Goal: Information Seeking & Learning: Learn about a topic

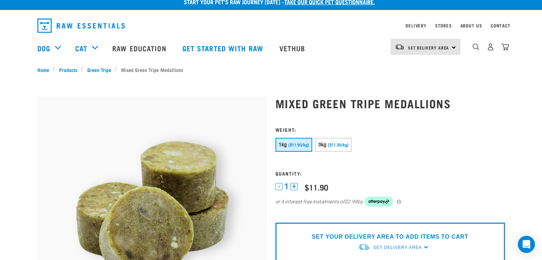
scroll to position [8, 0]
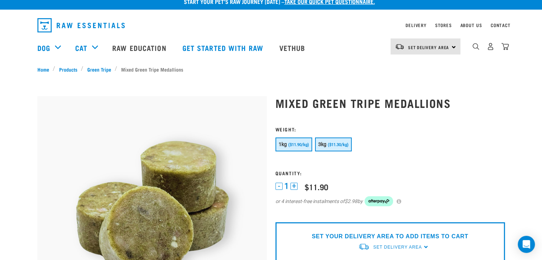
click at [333, 144] on span "($11.30/kg)" at bounding box center [338, 145] width 21 height 5
click at [291, 144] on span "($11.90/kg)" at bounding box center [298, 145] width 21 height 5
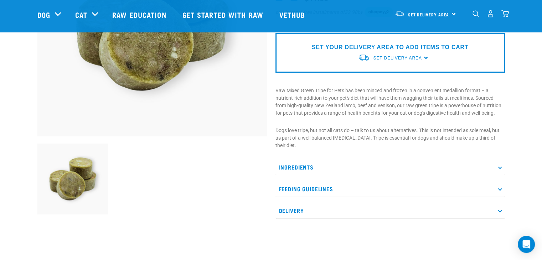
scroll to position [145, 0]
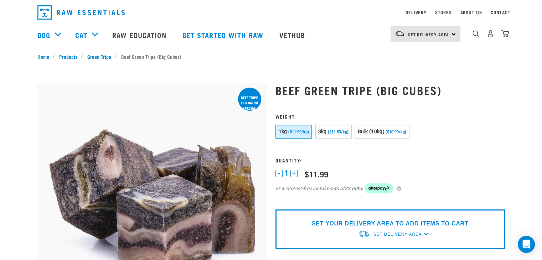
scroll to position [21, 0]
click at [331, 134] on span "($11.53/kg)" at bounding box center [338, 132] width 21 height 5
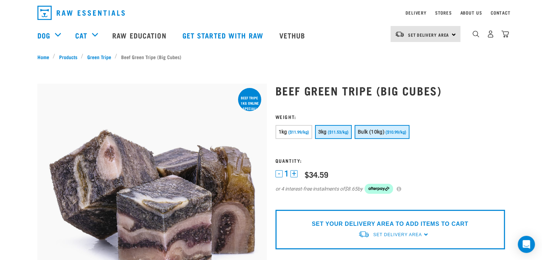
click at [374, 132] on span "Bulk (10kg)" at bounding box center [371, 132] width 27 height 6
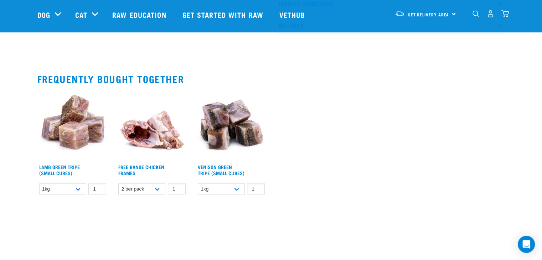
scroll to position [410, 0]
click at [156, 194] on select "2 per pack Bulk (14 pack)" at bounding box center [141, 188] width 47 height 11
drag, startPoint x: 82, startPoint y: 196, endPoint x: 487, endPoint y: 158, distance: 406.2
click at [487, 158] on div "Lamb Green Tripe (Small Cubes) $13.99 $38.90 1 0 100 0 100 0" at bounding box center [271, 144] width 476 height 117
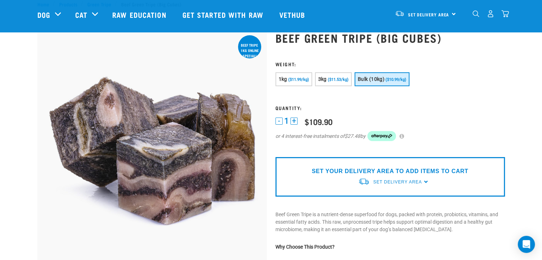
scroll to position [0, 0]
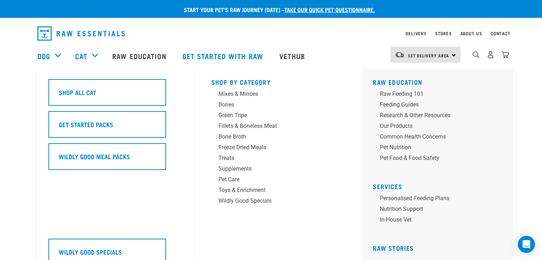
click at [104, 72] on div "Shop All Cat Get Started Packs Wildly Good Meal Packs Wildly Good Specials" at bounding box center [119, 171] width 151 height 207
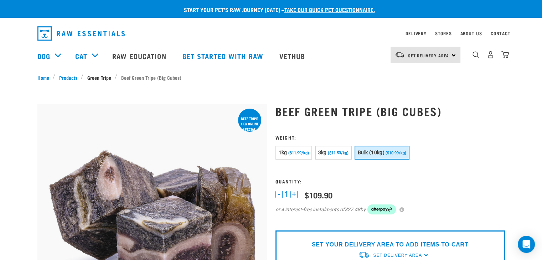
click at [93, 78] on link "Green Tripe" at bounding box center [98, 77] width 31 height 7
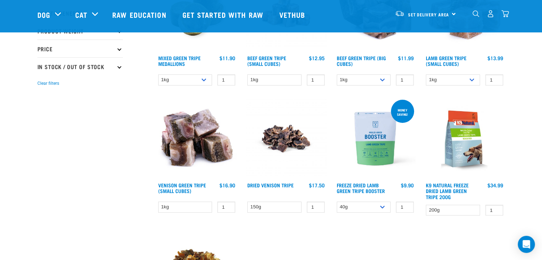
scroll to position [138, 0]
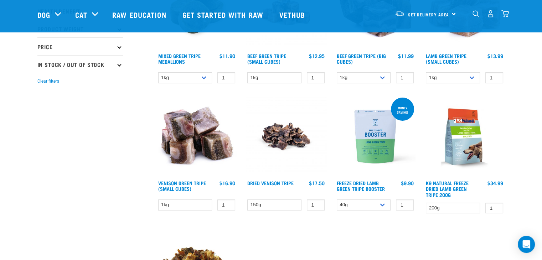
click at [0, 174] on div "Start your pet’s raw journey today – take our quick pet questionnaire. Delivery…" at bounding box center [271, 196] width 542 height 668
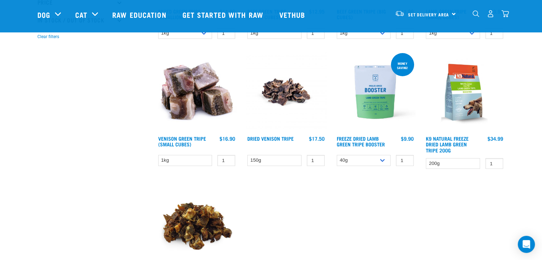
scroll to position [180, 0]
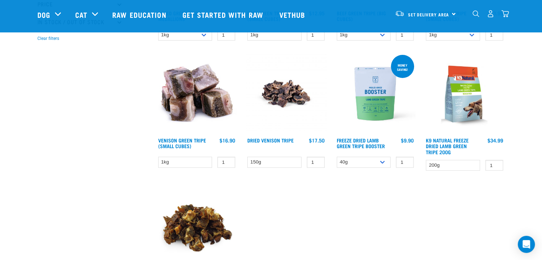
click at [466, 104] on img at bounding box center [464, 93] width 81 height 81
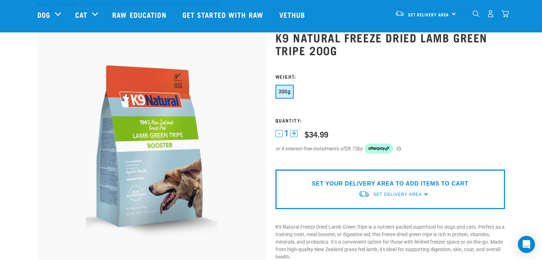
scroll to position [48, 0]
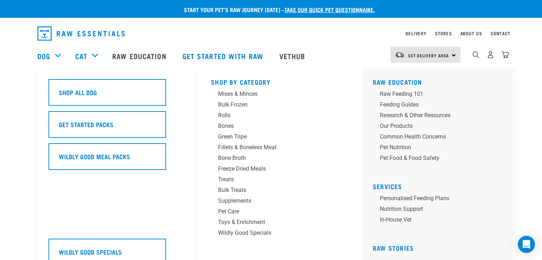
click at [56, 56] on div "Dog" at bounding box center [52, 56] width 31 height 29
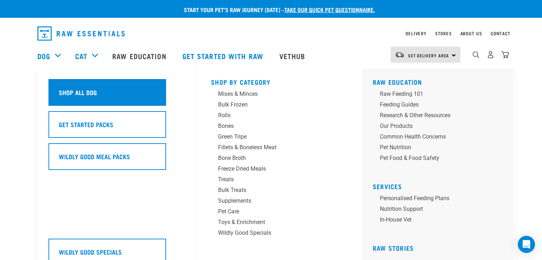
click at [66, 98] on div "Shop All Dog" at bounding box center [107, 92] width 118 height 27
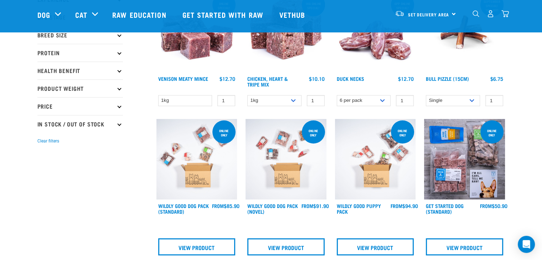
scroll to position [125, 0]
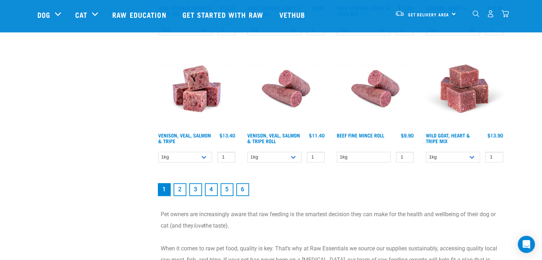
scroll to position [995, 0]
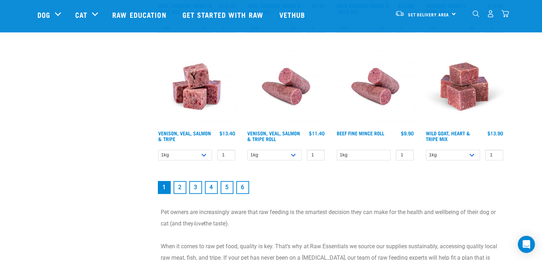
click at [178, 185] on link "2" at bounding box center [180, 187] width 13 height 13
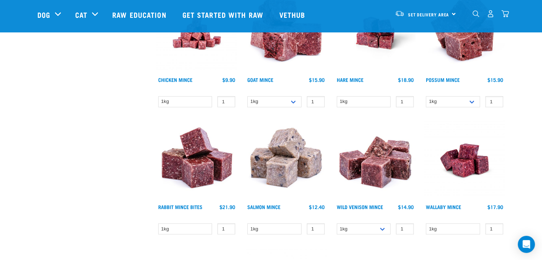
scroll to position [472, 0]
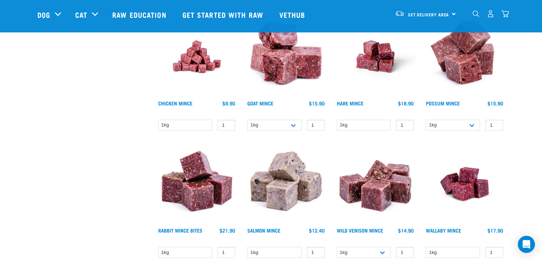
click at [522, 163] on div "Start your pet’s raw journey [DATE] – take our quick pet questionnaire. Deliver…" at bounding box center [271, 101] width 542 height 1146
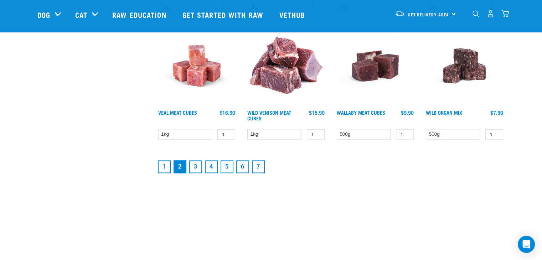
scroll to position [971, 0]
click at [195, 164] on link "3" at bounding box center [195, 167] width 13 height 13
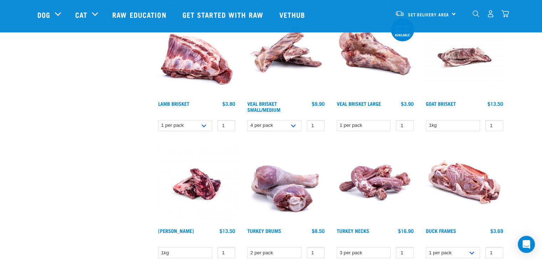
scroll to position [485, 0]
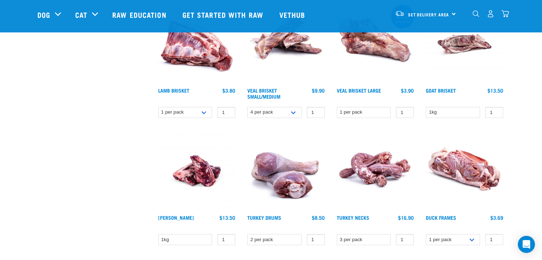
drag, startPoint x: 200, startPoint y: 203, endPoint x: 69, endPoint y: 203, distance: 130.8
click at [69, 203] on div "× Filter products Pet Type Dog Cat Experience New Raw Feeder Experienced Raw Fe…" at bounding box center [92, 104] width 119 height 1129
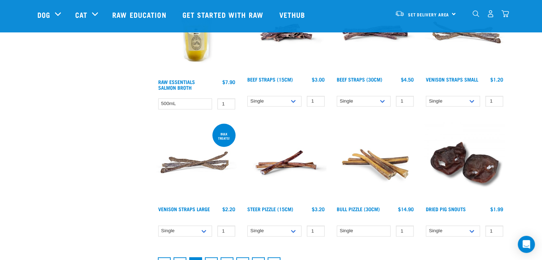
scroll to position [914, 0]
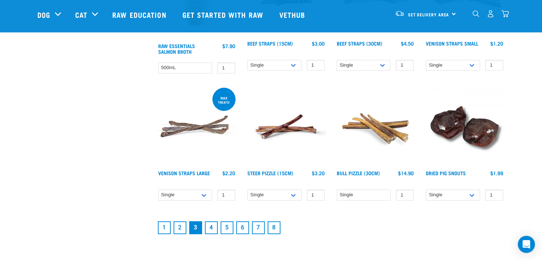
click at [209, 228] on link "4" at bounding box center [211, 227] width 13 height 13
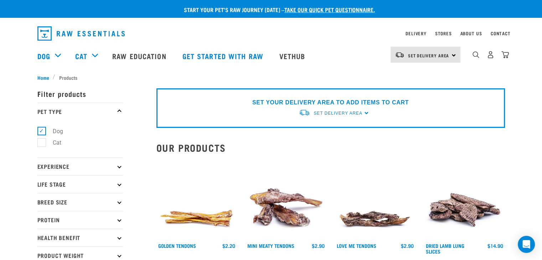
click at [155, 170] on div "Golden Tendons 1 0 0" at bounding box center [196, 218] width 89 height 127
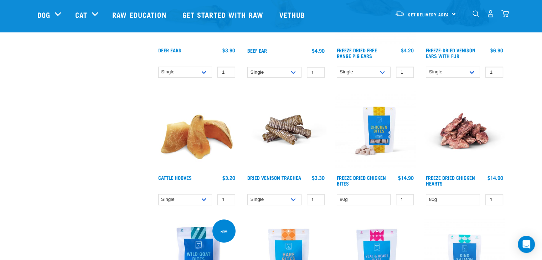
scroll to position [398, 0]
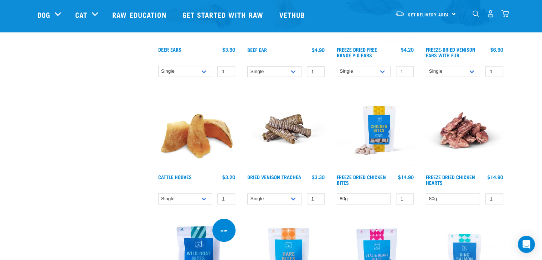
click at [528, 146] on div "Start your pet’s raw journey today – take our quick pet questionnaire. Delivery…" at bounding box center [271, 176] width 542 height 1148
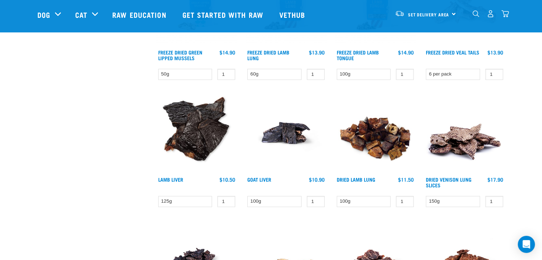
scroll to position [779, 0]
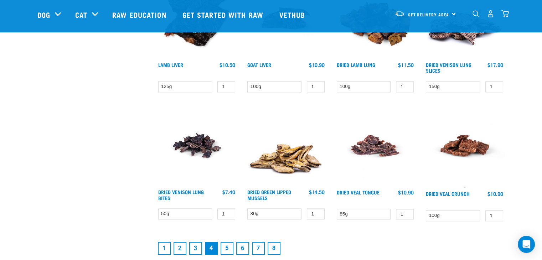
scroll to position [894, 0]
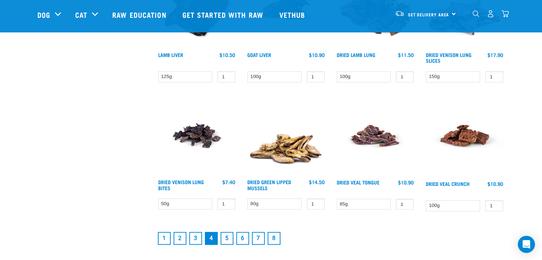
scroll to position [902, 0]
click at [224, 234] on link "5" at bounding box center [227, 238] width 13 height 13
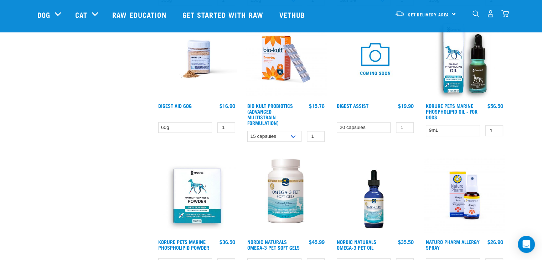
scroll to position [609, 0]
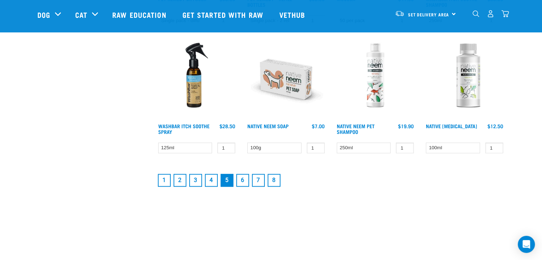
scroll to position [971, 0]
click at [247, 175] on link "6" at bounding box center [242, 180] width 13 height 13
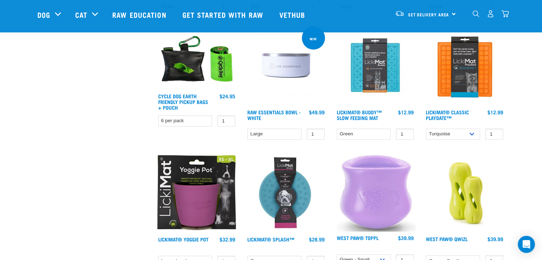
scroll to position [464, 0]
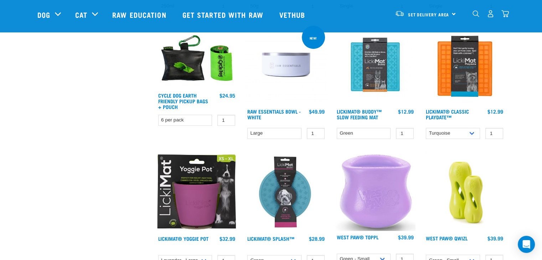
click at [88, 187] on div "× Filter products Pet Type Dog Cat Experience New Raw Feeder Experienced Raw Fe…" at bounding box center [92, 131] width 119 height 1140
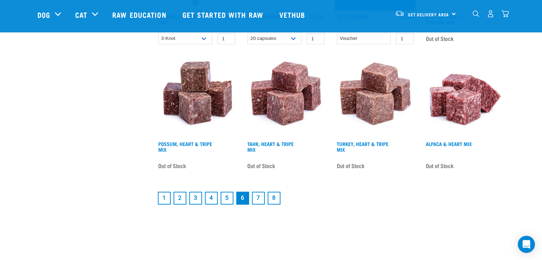
scroll to position [956, 0]
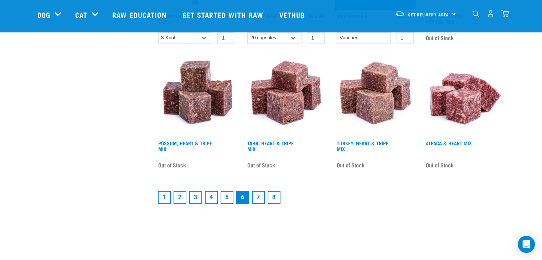
click at [259, 197] on link "7" at bounding box center [258, 197] width 13 height 13
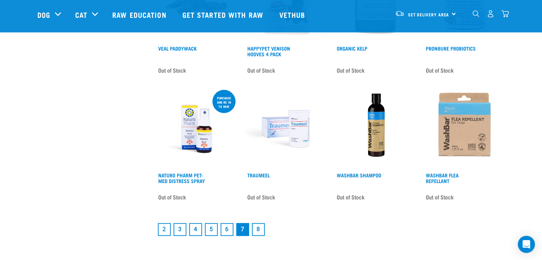
scroll to position [920, 0]
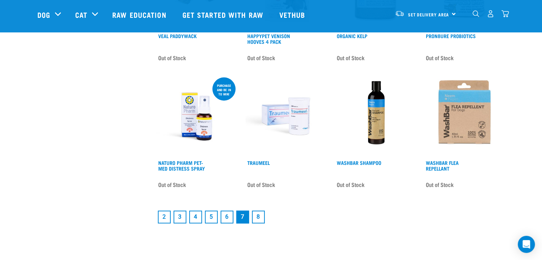
click at [259, 216] on link "8" at bounding box center [258, 217] width 13 height 13
